Goal: Task Accomplishment & Management: Complete application form

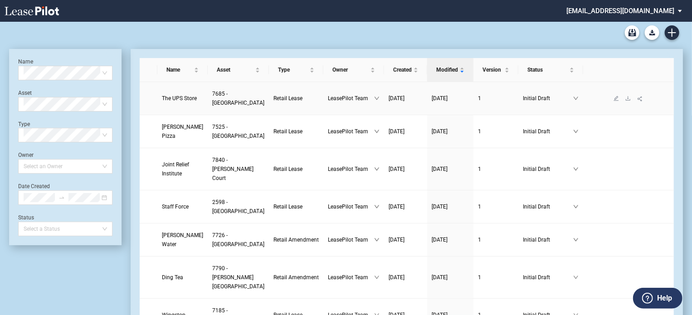
click at [181, 98] on span "The UPS Store" at bounding box center [179, 98] width 35 height 6
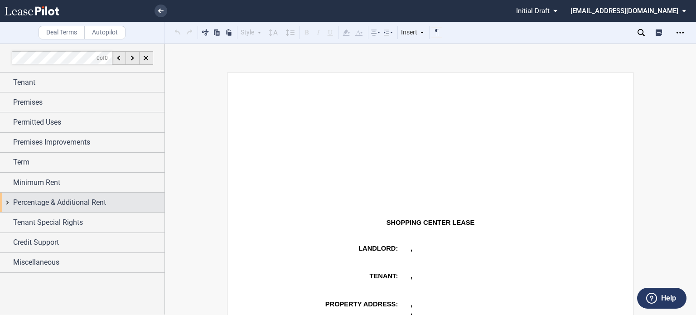
click at [76, 205] on span "Percentage & Additional Rent" at bounding box center [59, 202] width 93 height 11
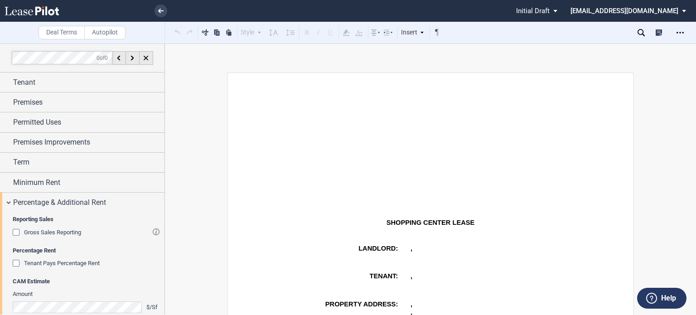
click at [17, 229] on div "Gross Sales Reporting" at bounding box center [17, 233] width 9 height 9
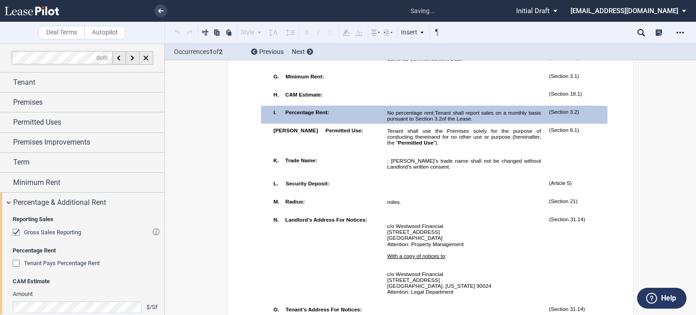
scroll to position [557, 0]
click at [504, 121] on span "Tenant shall report sales on a monthly basis pursuant to Section" at bounding box center [464, 115] width 155 height 12
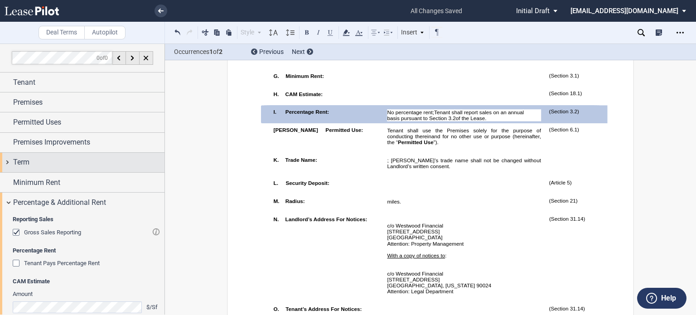
click at [52, 163] on div "Term" at bounding box center [88, 162] width 151 height 11
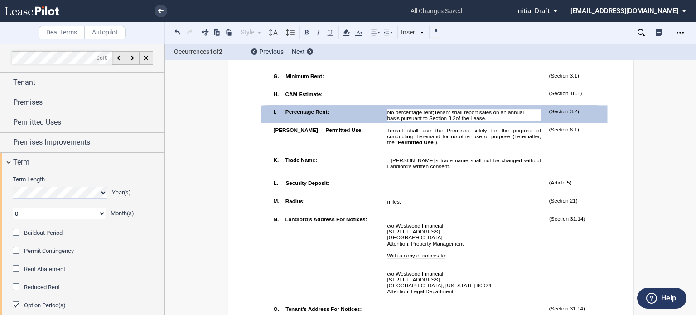
click at [18, 231] on div "Buildout Period" at bounding box center [17, 233] width 9 height 9
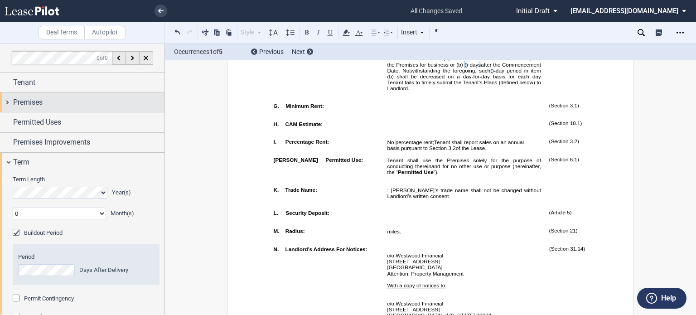
click at [29, 103] on span "Premises" at bounding box center [27, 102] width 29 height 11
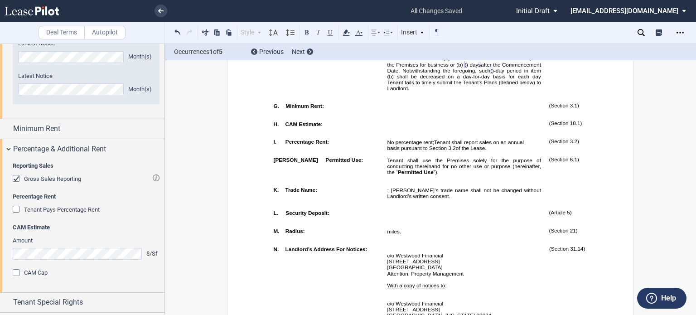
scroll to position [792, 0]
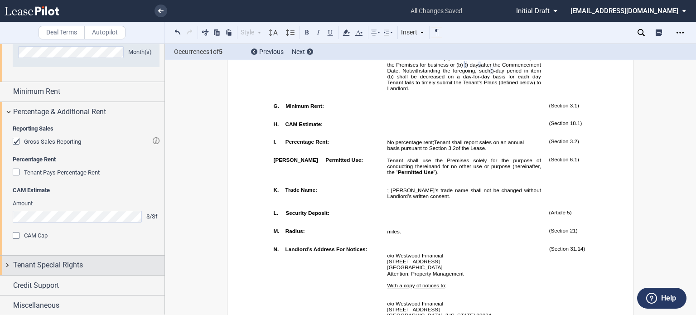
click at [86, 267] on div "Tenant Special Rights" at bounding box center [88, 265] width 151 height 11
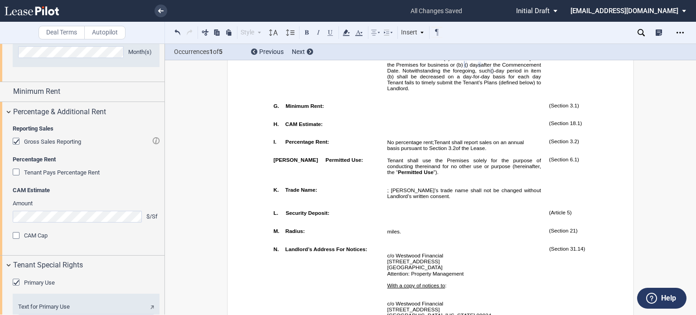
click at [15, 282] on div "Primary Use" at bounding box center [17, 283] width 9 height 9
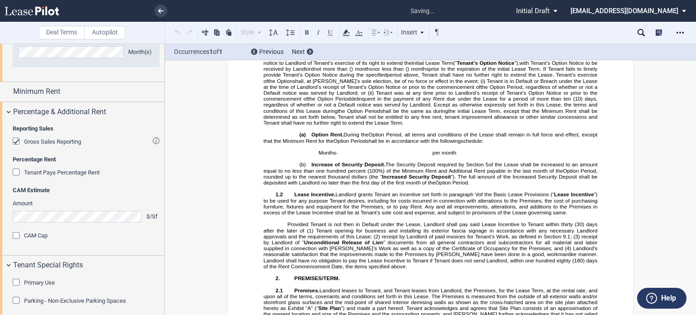
scroll to position [1110, 0]
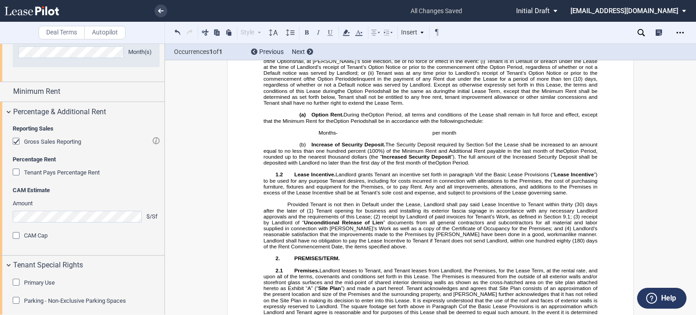
click at [17, 302] on div "Parking - Non-Exclusive Parking Spaces" at bounding box center [17, 301] width 9 height 9
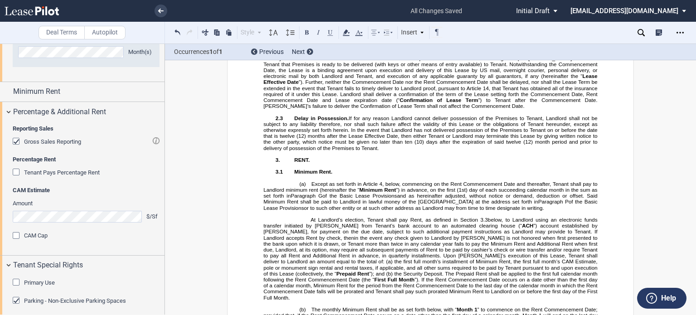
scroll to position [837, 0]
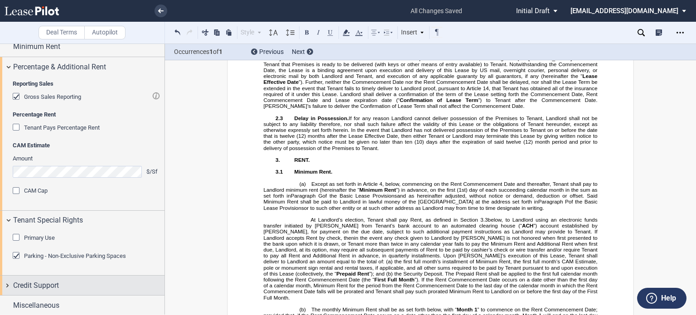
click at [54, 284] on span "Credit Support" at bounding box center [36, 285] width 46 height 11
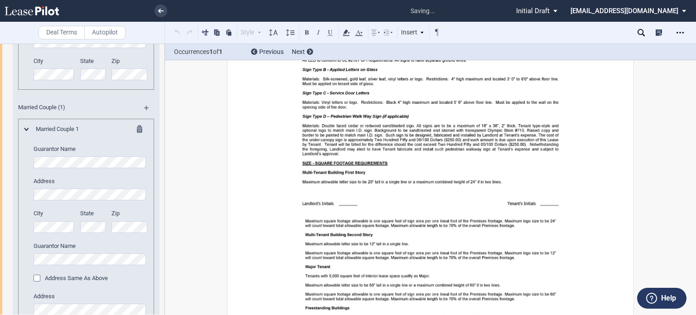
scroll to position [14964, 0]
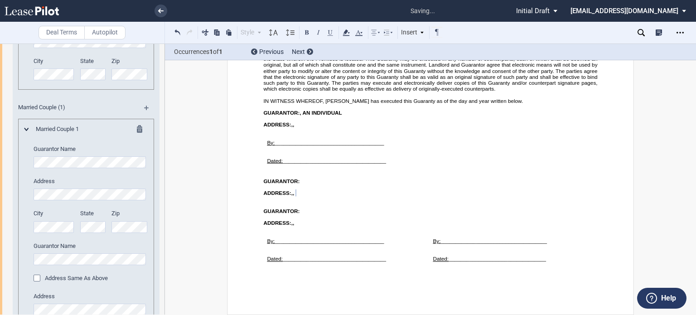
click at [34, 278] on div "Address Same As Above" at bounding box center [38, 279] width 9 height 9
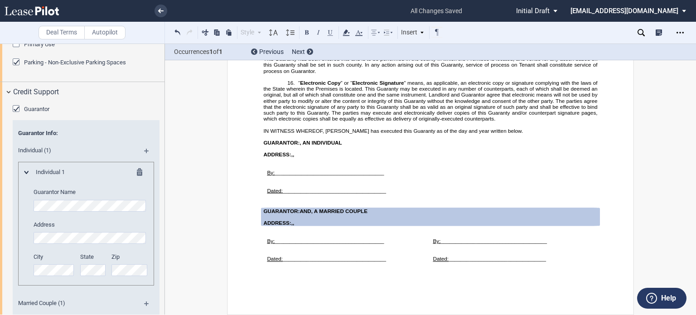
scroll to position [1023, 0]
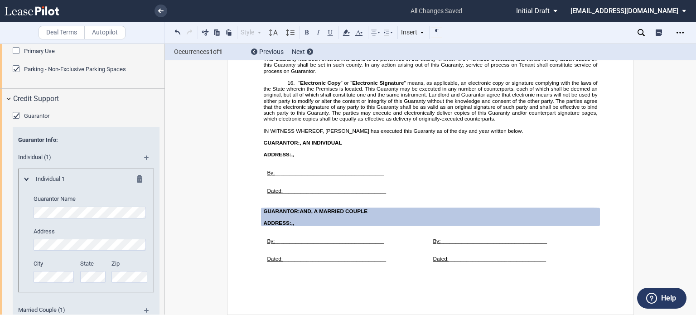
click at [140, 178] on md-icon at bounding box center [142, 180] width 11 height 11
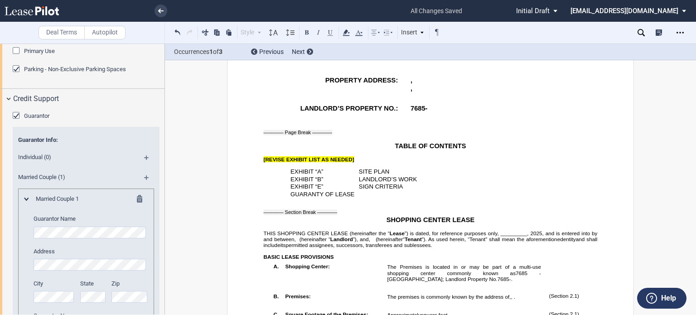
scroll to position [244, 0]
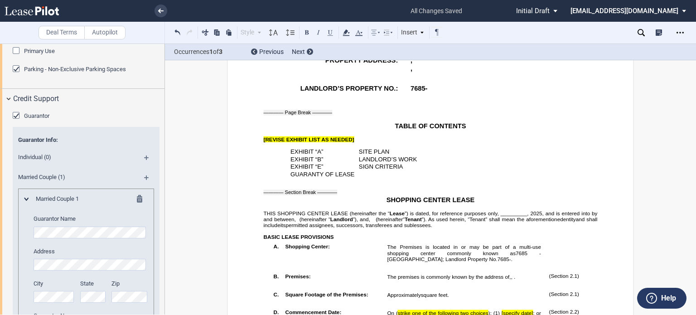
click at [500, 216] on span "”) is dated, for reference purposes only, _________," at bounding box center [467, 213] width 124 height 6
click at [499, 216] on span "”) is dated, for reference purposes only, _________," at bounding box center [467, 213] width 124 height 6
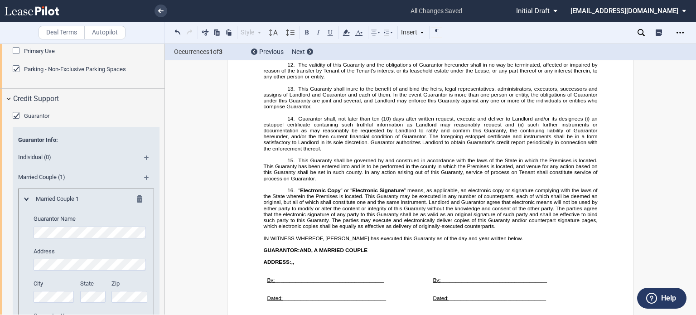
scroll to position [14061, 0]
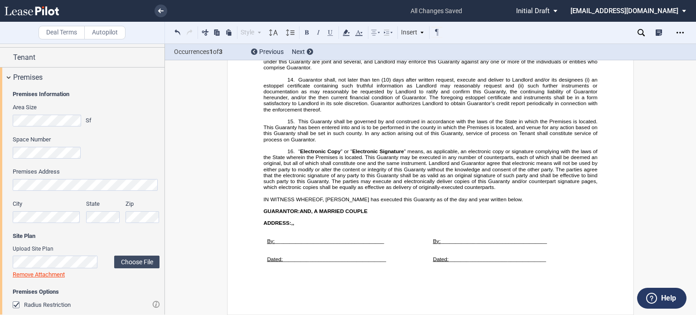
scroll to position [0, 0]
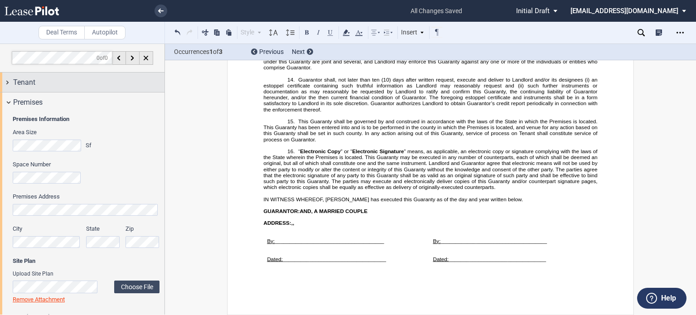
click at [91, 82] on div "Tenant" at bounding box center [88, 82] width 151 height 11
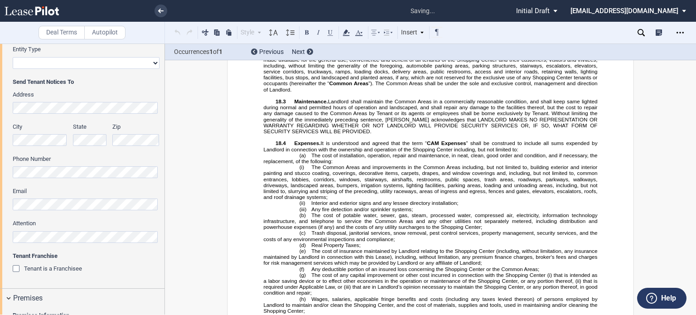
scroll to position [947, 0]
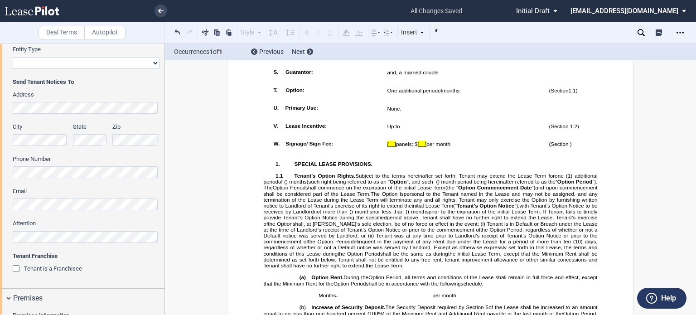
click at [8, 107] on div "Tenant Information Tenant Trade Name Tenant Name Tenant Type Entity Individual …" at bounding box center [82, 96] width 165 height 384
click at [15, 267] on div "Tenant is a Franchisee" at bounding box center [17, 269] width 9 height 9
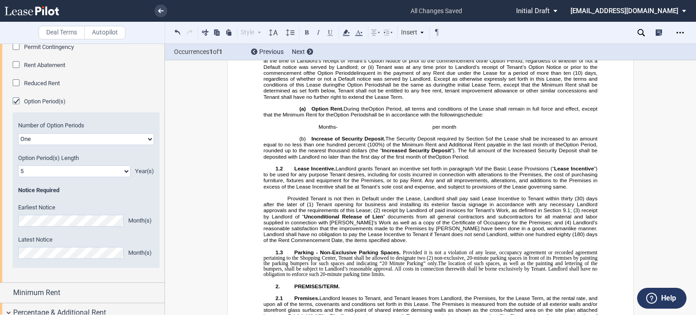
scroll to position [1062, 0]
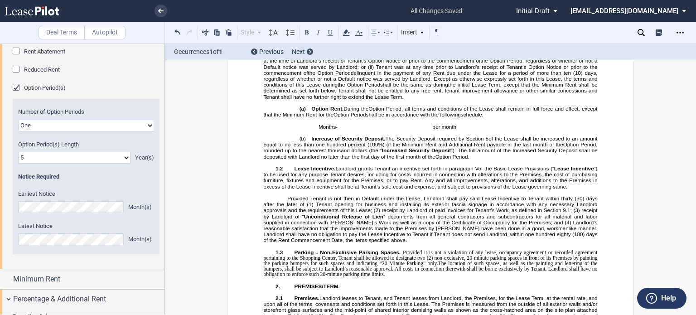
click at [147, 126] on select "One Two" at bounding box center [86, 126] width 136 height 12
select select "2"
click at [18, 120] on select "One Two" at bounding box center [86, 126] width 136 height 12
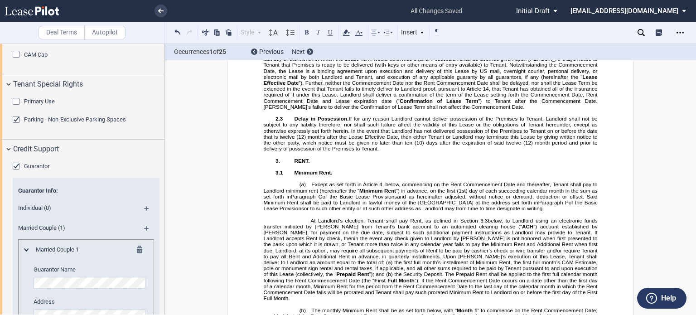
scroll to position [1498, 0]
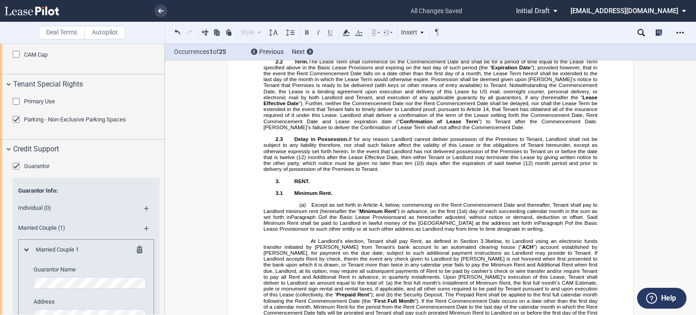
drag, startPoint x: 447, startPoint y: 194, endPoint x: 450, endPoint y: 201, distance: 8.3
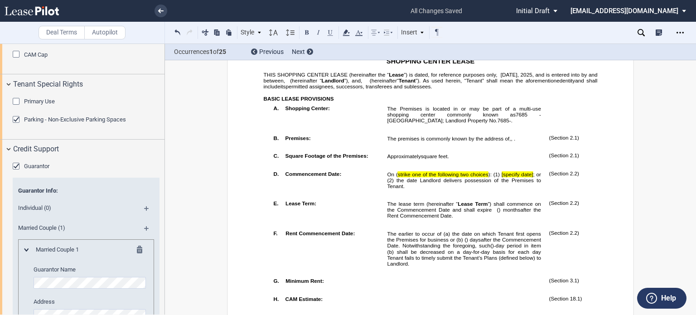
scroll to position [308, 0]
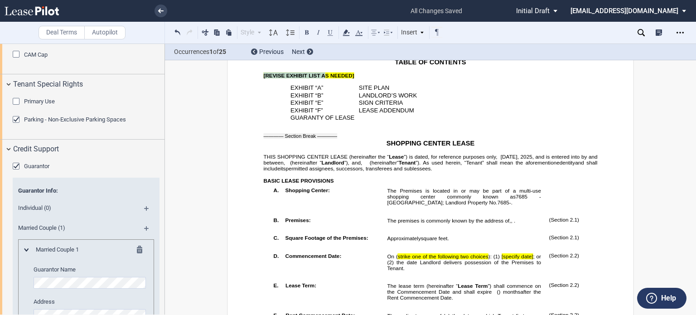
drag, startPoint x: 257, startPoint y: 88, endPoint x: 324, endPoint y: 87, distance: 67.1
drag, startPoint x: 259, startPoint y: 88, endPoint x: 364, endPoint y: 91, distance: 105.2
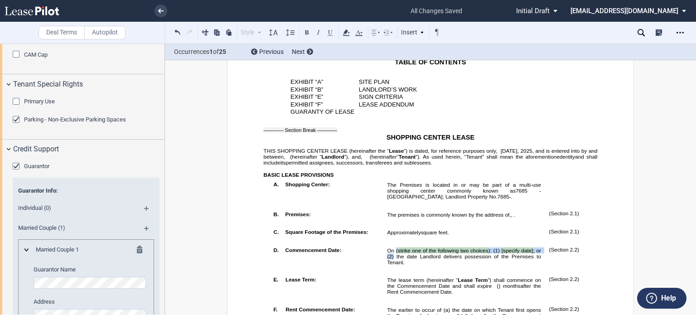
drag, startPoint x: 394, startPoint y: 279, endPoint x: 391, endPoint y: 286, distance: 8.5
click at [391, 265] on span "On ( strike one of the following two choices ): (1) [specify date] ; or (2) the…" at bounding box center [464, 256] width 155 height 18
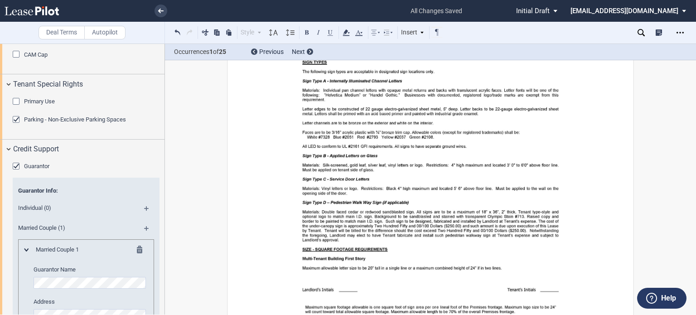
scroll to position [11768, 0]
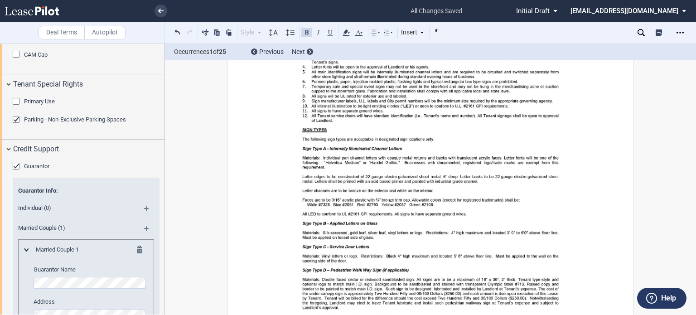
drag, startPoint x: 453, startPoint y: 164, endPoint x: 470, endPoint y: 181, distance: 24.0
click at [345, 30] on use at bounding box center [346, 32] width 7 height 6
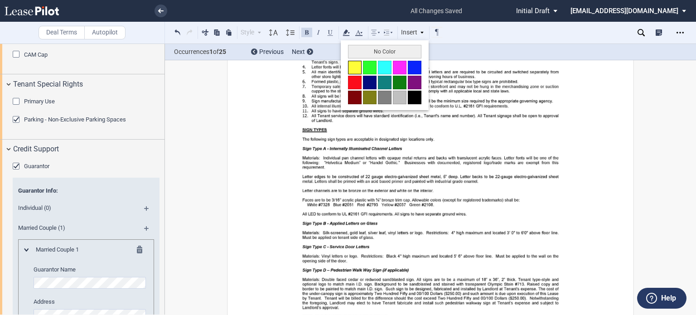
click at [353, 64] on button at bounding box center [355, 68] width 14 height 14
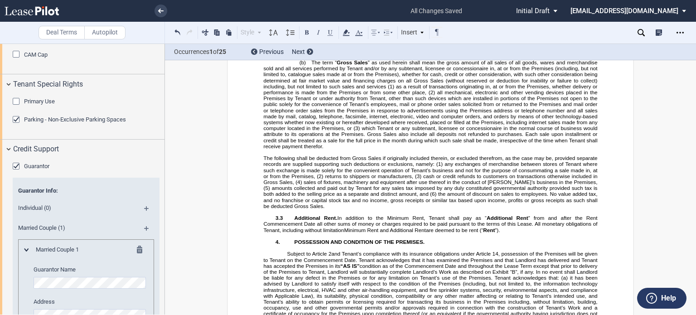
scroll to position [1948, 0]
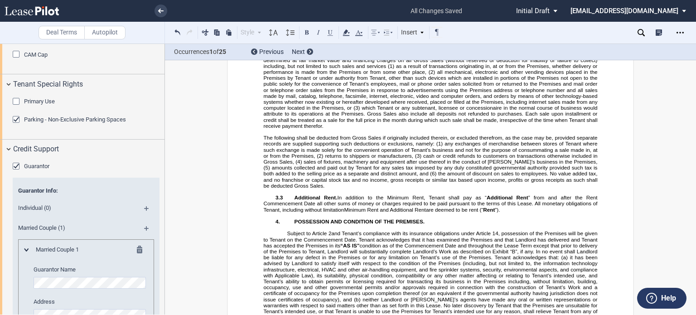
drag, startPoint x: 379, startPoint y: 259, endPoint x: 604, endPoint y: 261, distance: 224.4
drag, startPoint x: 543, startPoint y: 259, endPoint x: 314, endPoint y: 268, distance: 228.6
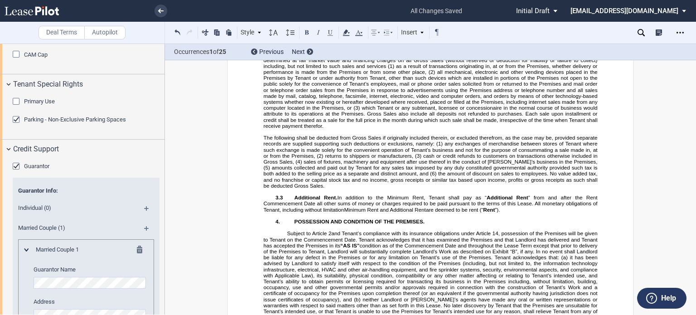
click at [314, 33] on span "Within thirty (30) days after the end of each calendar year following the date …" at bounding box center [431, 6] width 335 height 53
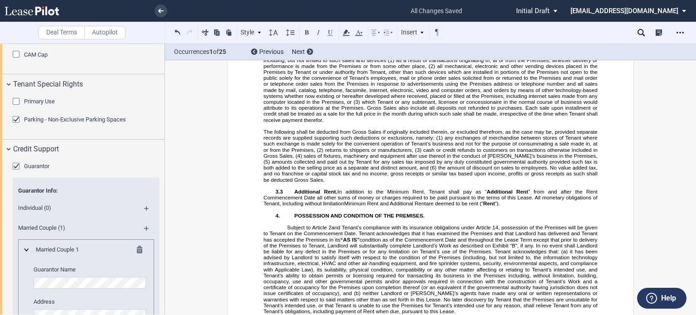
drag, startPoint x: 414, startPoint y: 266, endPoint x: 597, endPoint y: 267, distance: 183.1
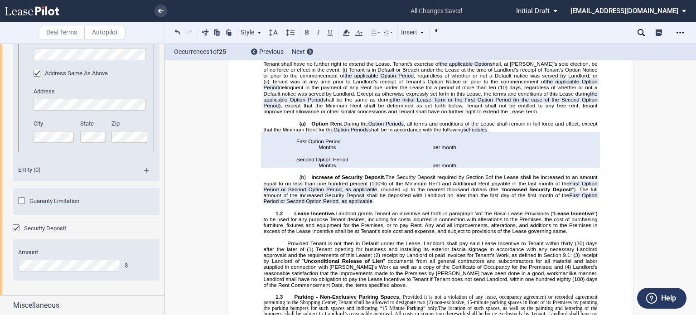
scroll to position [1065, 0]
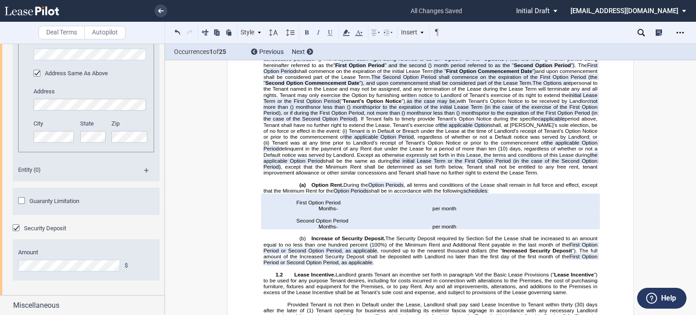
drag, startPoint x: 270, startPoint y: 183, endPoint x: 407, endPoint y: 183, distance: 136.4
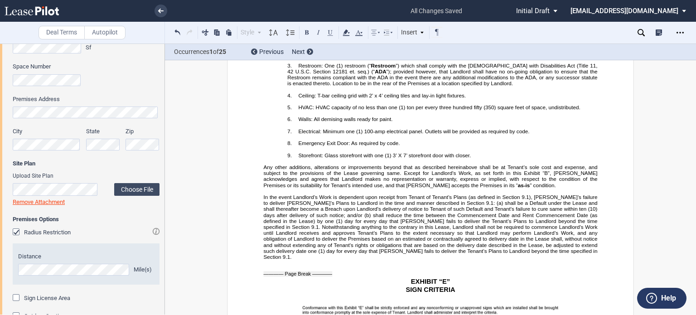
scroll to position [550, 0]
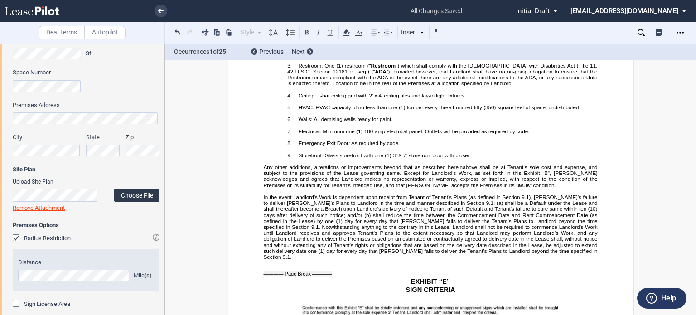
click at [131, 193] on label "Choose File" at bounding box center [136, 195] width 45 height 13
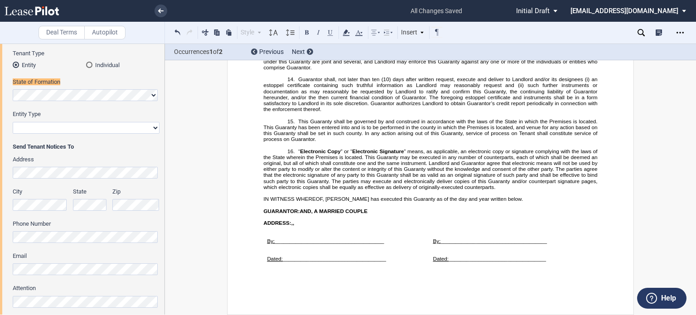
scroll to position [26, 0]
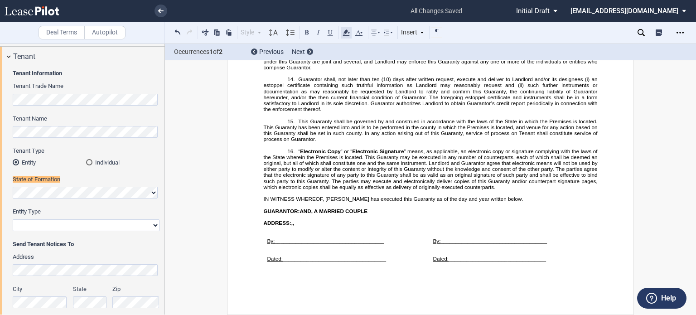
click at [344, 29] on icon at bounding box center [346, 32] width 11 height 11
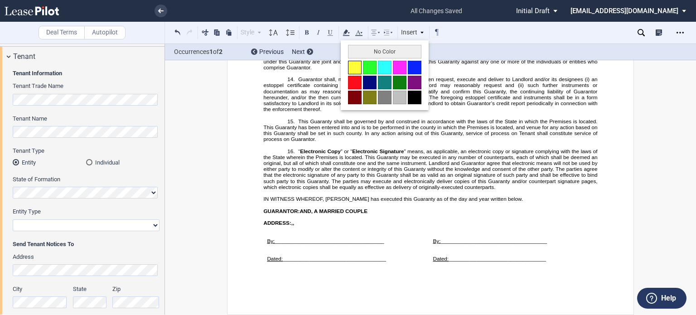
click at [349, 61] on button at bounding box center [355, 68] width 14 height 14
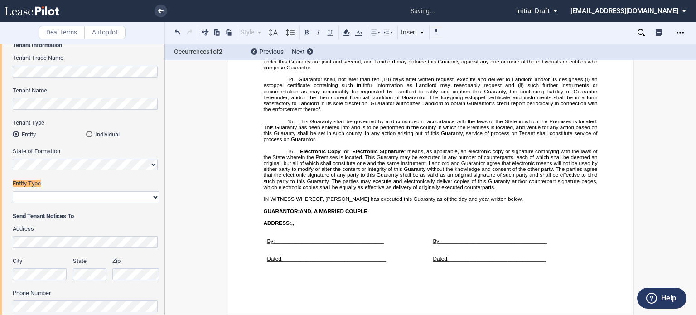
scroll to position [58, 0]
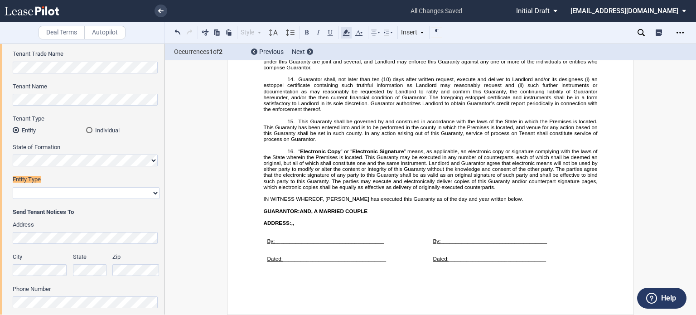
click at [344, 30] on icon at bounding box center [346, 32] width 11 height 11
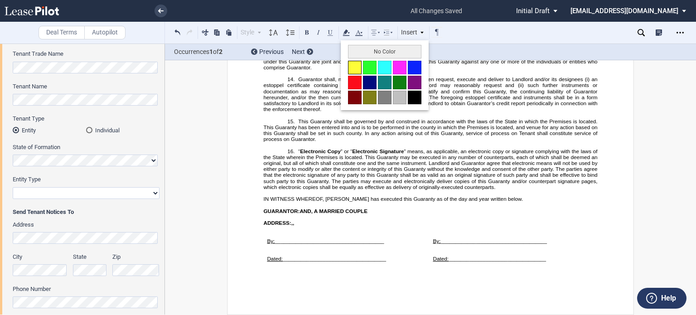
click at [351, 69] on button at bounding box center [355, 68] width 14 height 14
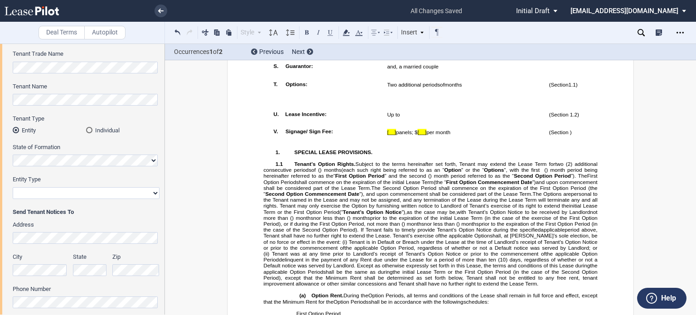
scroll to position [1095, 0]
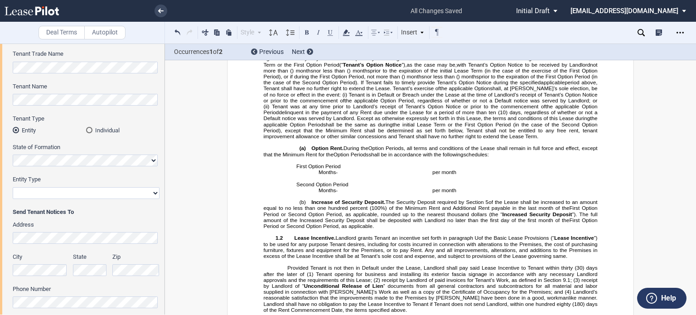
drag, startPoint x: 573, startPoint y: 180, endPoint x: 268, endPoint y: 186, distance: 305.1
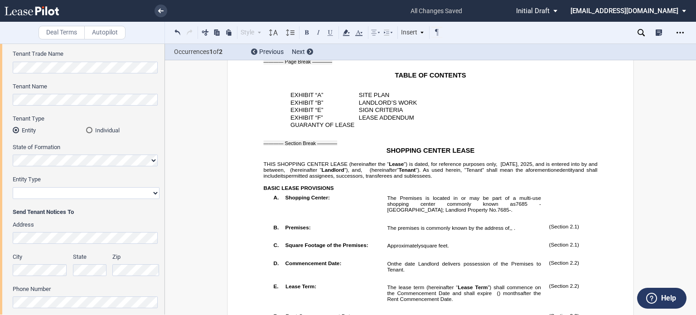
scroll to position [315, 0]
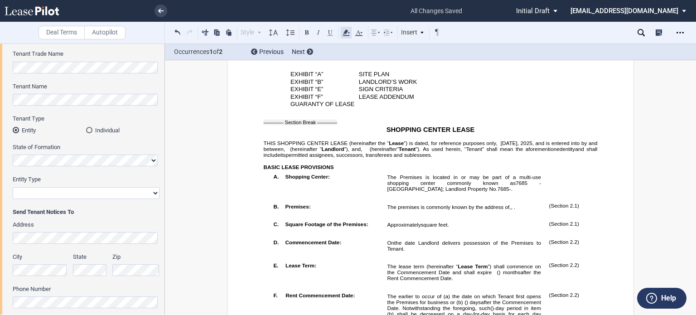
click at [349, 32] on use at bounding box center [346, 32] width 7 height 6
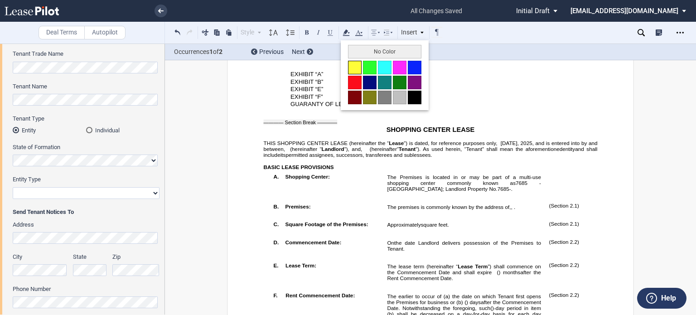
click at [355, 64] on button at bounding box center [355, 68] width 14 height 14
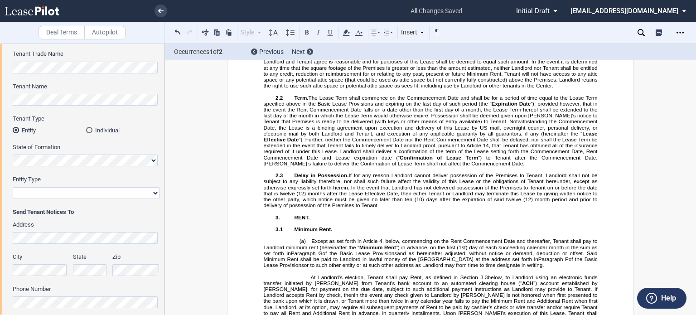
scroll to position [1452, 0]
